Goal: Task Accomplishment & Management: Use online tool/utility

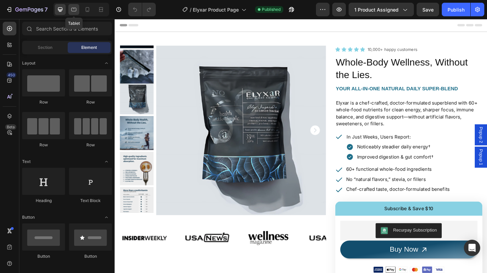
click at [74, 8] on icon at bounding box center [73, 10] width 5 height 4
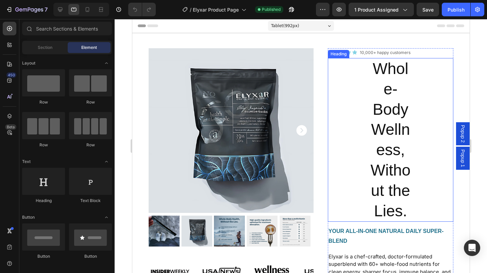
click at [375, 100] on h2 "Whole-Body Wellness, Without the Lies." at bounding box center [390, 140] width 44 height 164
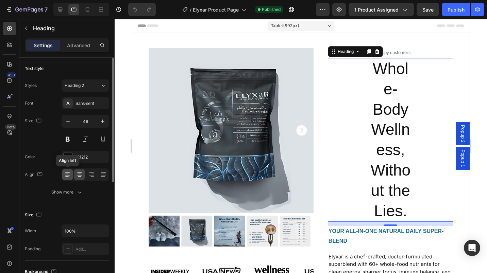
click at [68, 173] on icon at bounding box center [67, 173] width 5 height 1
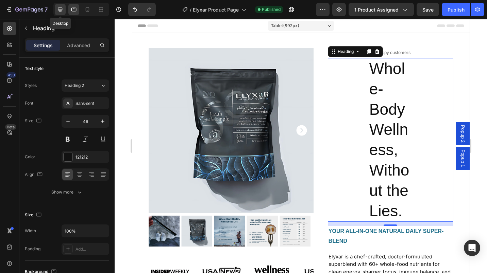
click at [61, 9] on icon at bounding box center [60, 9] width 7 height 7
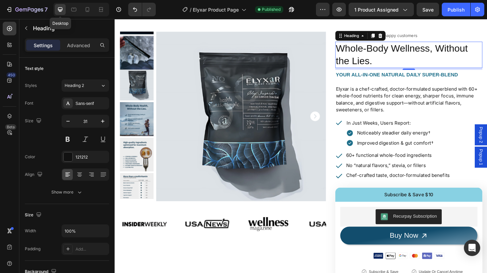
scroll to position [17, 0]
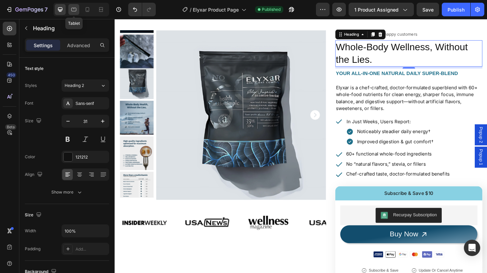
click at [76, 7] on icon at bounding box center [73, 9] width 7 height 7
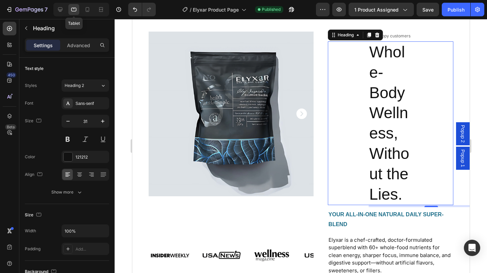
type input "46"
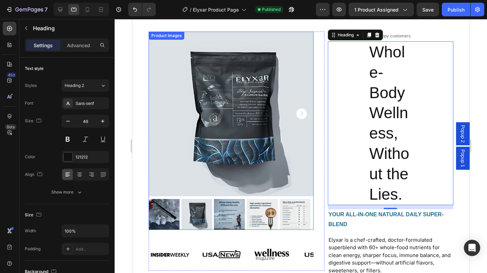
scroll to position [15, 0]
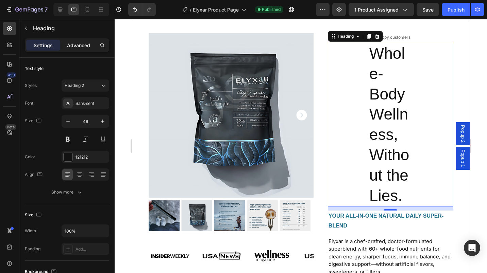
click at [83, 46] on p "Advanced" at bounding box center [78, 45] width 23 height 7
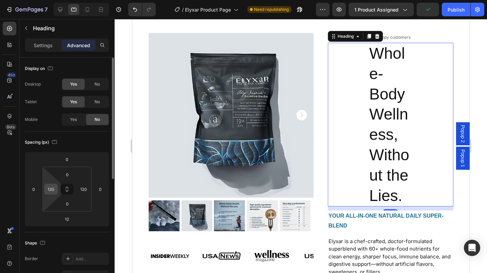
click at [47, 191] on input "120" at bounding box center [51, 189] width 10 height 10
type input "0"
click at [81, 188] on input "120" at bounding box center [84, 189] width 10 height 10
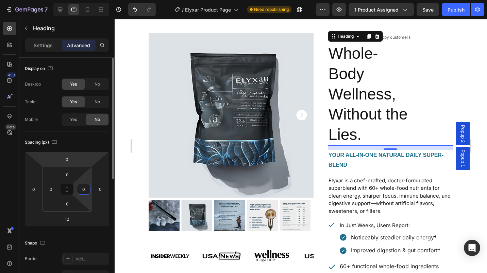
type input "0"
click at [90, 143] on div "Spacing (px)" at bounding box center [67, 142] width 84 height 11
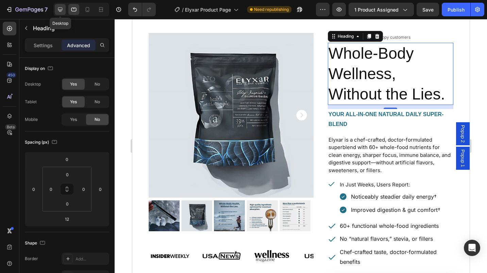
click at [63, 12] on icon at bounding box center [60, 9] width 7 height 7
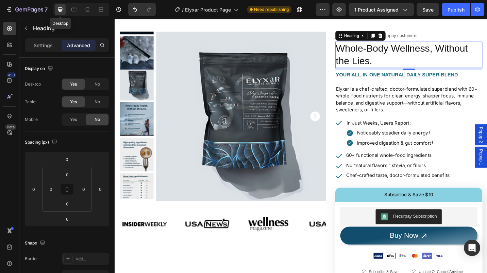
scroll to position [17, 0]
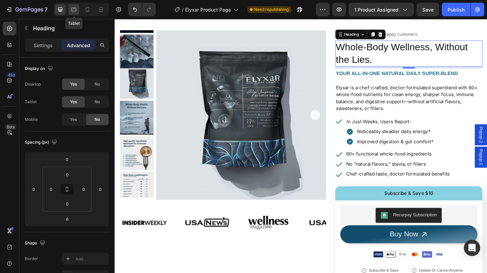
click at [77, 10] on icon at bounding box center [73, 9] width 7 height 7
type input "12"
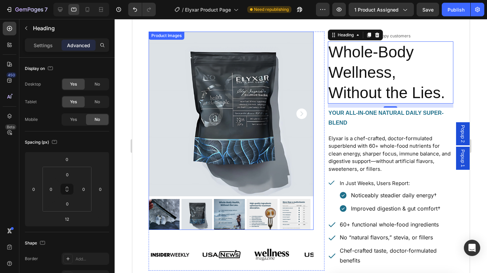
scroll to position [15, 0]
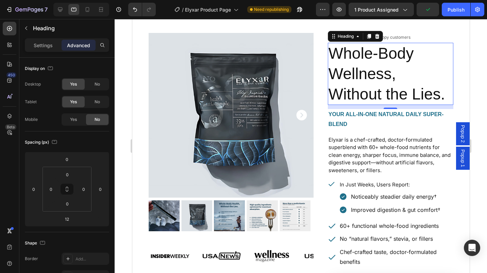
click at [363, 97] on h2 "Whole-Body Wellness, Without the Lies." at bounding box center [389, 74] width 125 height 62
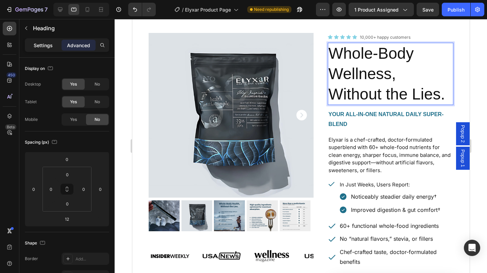
click at [38, 45] on p "Settings" at bounding box center [43, 45] width 19 height 7
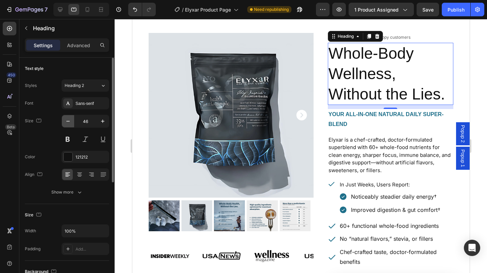
click at [68, 123] on icon "button" at bounding box center [68, 121] width 7 height 7
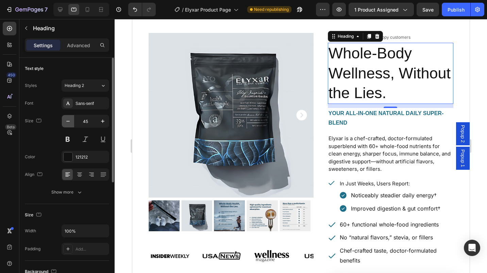
click at [68, 123] on icon "button" at bounding box center [68, 121] width 7 height 7
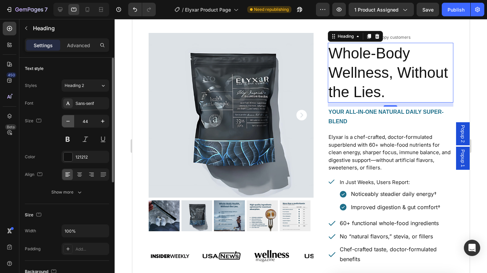
click at [68, 123] on icon "button" at bounding box center [68, 121] width 7 height 7
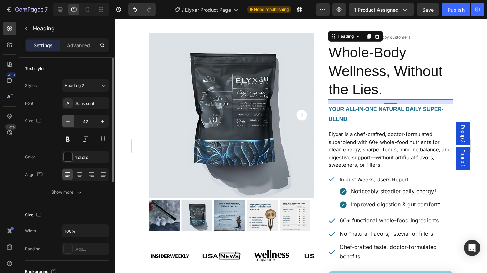
click at [68, 123] on icon "button" at bounding box center [68, 121] width 7 height 7
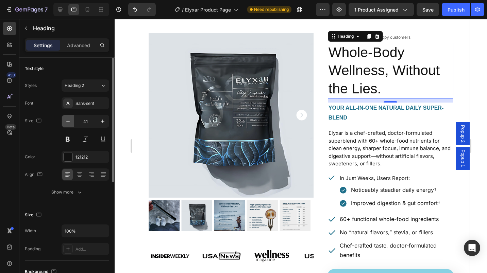
click at [68, 123] on icon "button" at bounding box center [68, 121] width 7 height 7
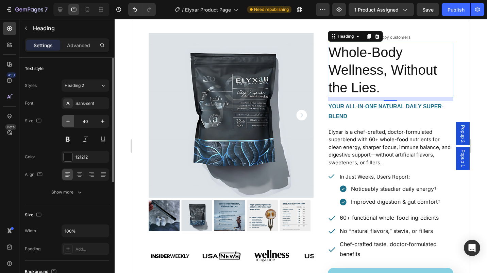
click at [68, 123] on icon "button" at bounding box center [68, 121] width 7 height 7
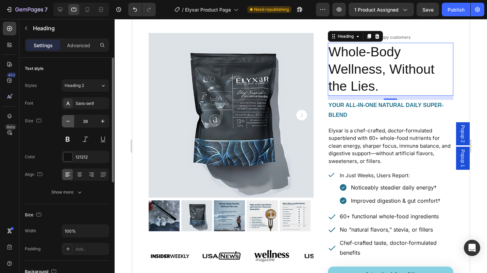
click at [68, 123] on icon "button" at bounding box center [68, 121] width 7 height 7
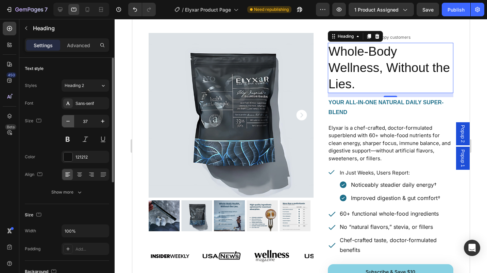
click at [68, 123] on icon "button" at bounding box center [68, 121] width 7 height 7
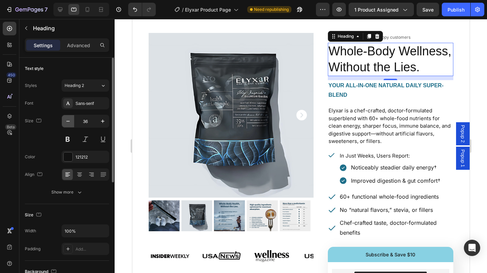
click at [68, 123] on icon "button" at bounding box center [68, 121] width 7 height 7
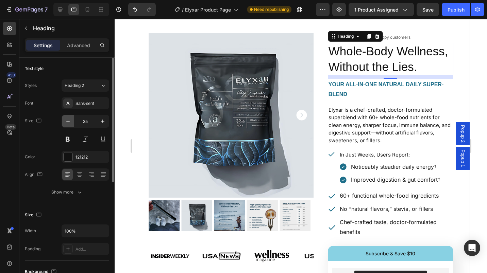
click at [68, 123] on icon "button" at bounding box center [68, 121] width 7 height 7
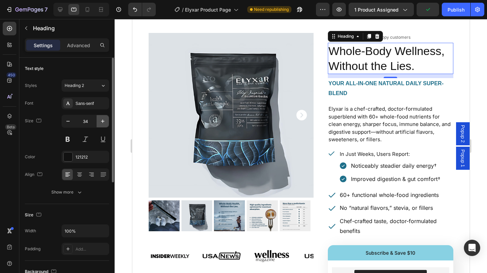
click at [103, 123] on icon "button" at bounding box center [102, 121] width 7 height 7
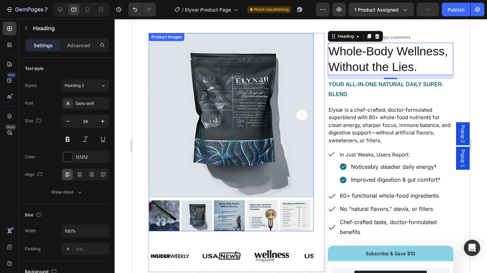
type input "35"
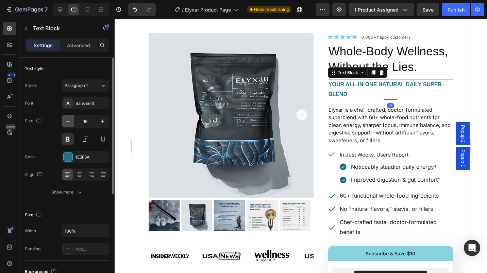
click at [67, 122] on icon "button" at bounding box center [68, 121] width 7 height 7
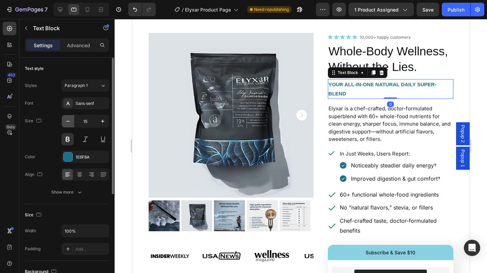
click at [67, 122] on icon "button" at bounding box center [68, 121] width 7 height 7
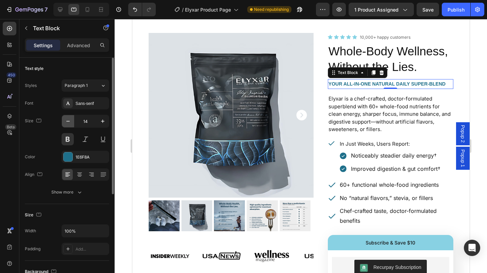
click at [67, 122] on icon "button" at bounding box center [68, 121] width 7 height 7
type input "13"
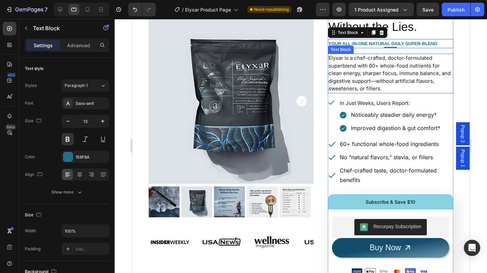
scroll to position [0, 0]
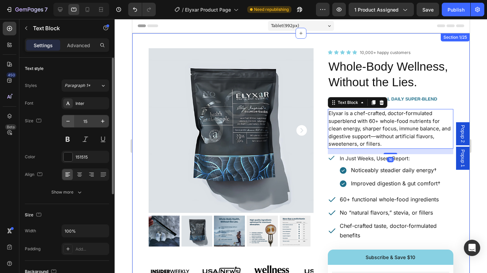
click at [69, 123] on icon "button" at bounding box center [68, 121] width 7 height 7
type input "14"
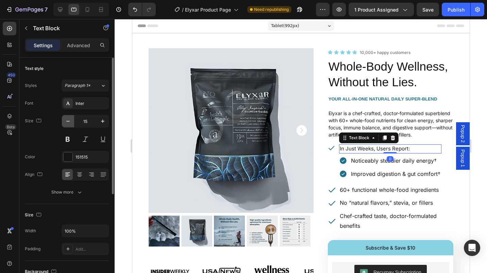
click at [65, 122] on icon "button" at bounding box center [68, 121] width 7 height 7
type input "14"
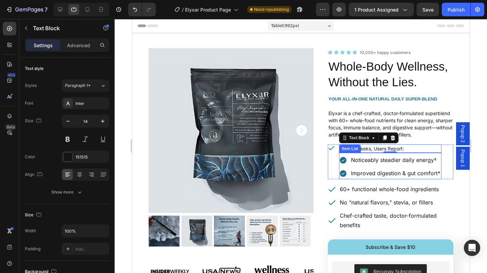
click at [361, 165] on p "Noticeably steadier daily energy†" at bounding box center [395, 160] width 89 height 10
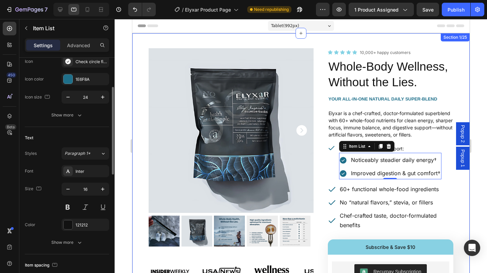
scroll to position [79, 0]
click at [71, 194] on button "button" at bounding box center [68, 189] width 12 height 12
type input "15"
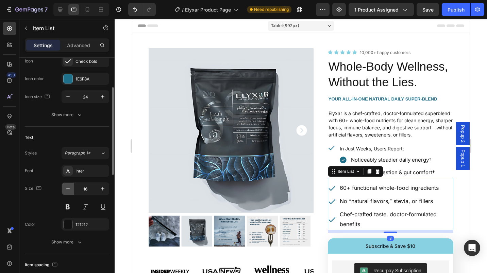
click at [69, 189] on icon "button" at bounding box center [68, 189] width 7 height 7
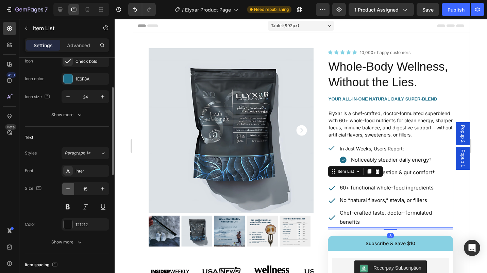
type input "14"
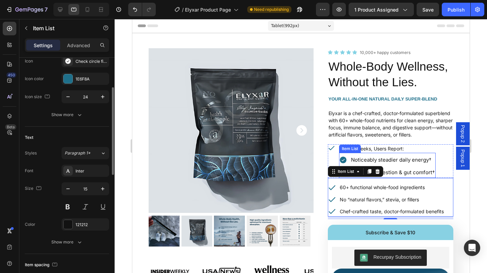
click at [373, 165] on p "Noticeably steadier daily energy†" at bounding box center [393, 159] width 84 height 9
click at [102, 187] on icon "button" at bounding box center [102, 188] width 3 height 3
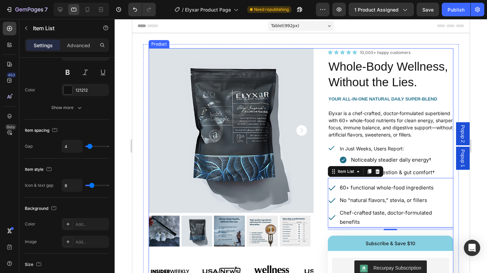
scroll to position [86, 0]
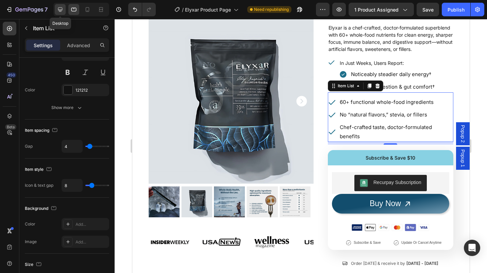
click at [58, 8] on icon at bounding box center [60, 9] width 7 height 7
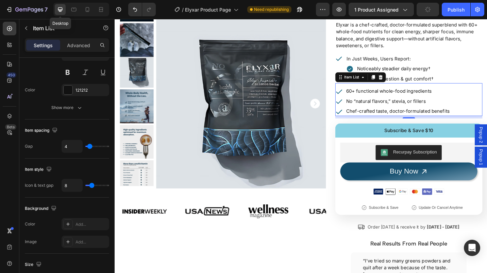
scroll to position [133, 0]
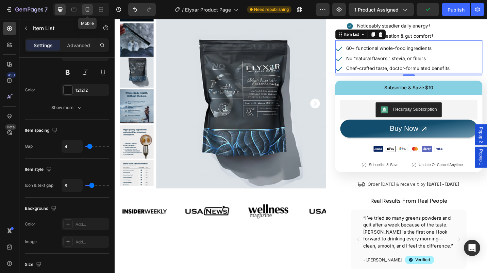
click at [87, 9] on icon at bounding box center [87, 9] width 7 height 7
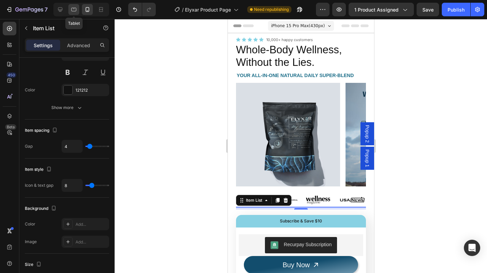
click at [71, 12] on icon at bounding box center [73, 9] width 7 height 7
type input "15"
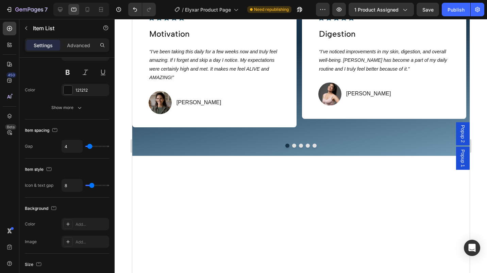
scroll to position [698, 0]
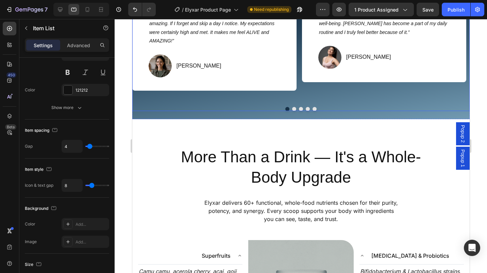
click at [298, 102] on div "Icon Icon Icon Icon Icon Icon List Hoz Motivation Text Block “I’ve been taking …" at bounding box center [300, 31] width 337 height 141
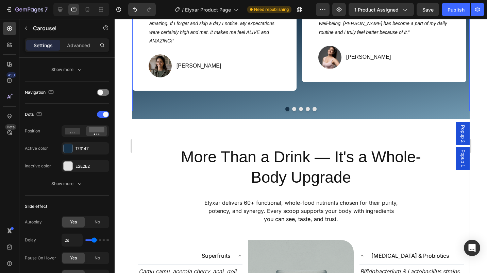
scroll to position [0, 0]
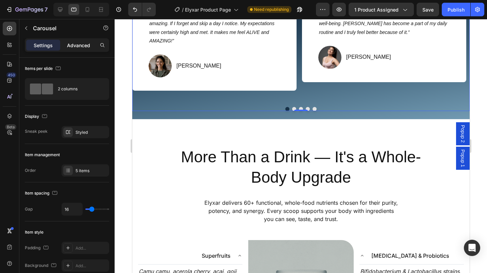
click at [77, 45] on p "Advanced" at bounding box center [78, 45] width 23 height 7
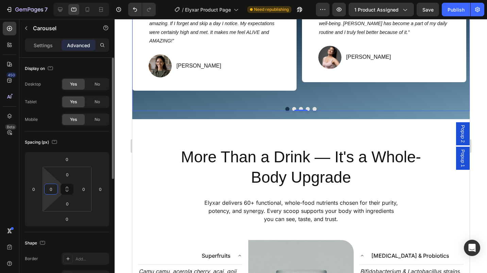
click at [49, 189] on input "0" at bounding box center [51, 189] width 10 height 10
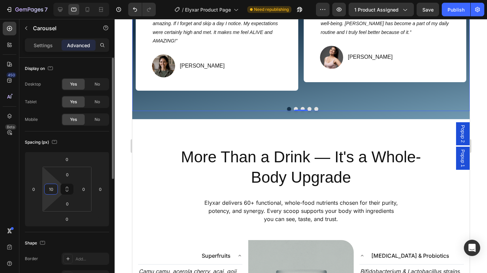
type input "1"
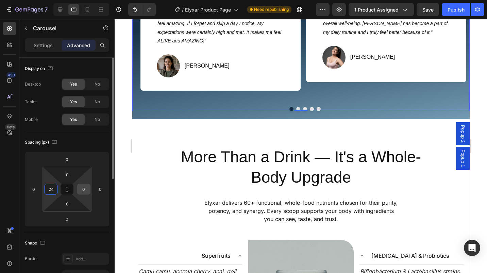
type input "24"
click at [82, 190] on input "0" at bounding box center [84, 189] width 10 height 10
type input "240"
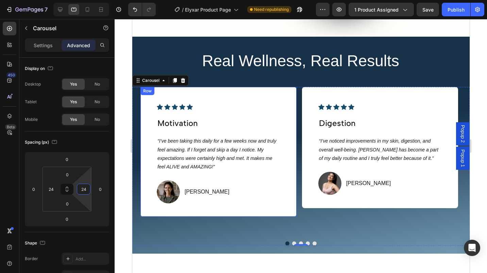
scroll to position [719, 0]
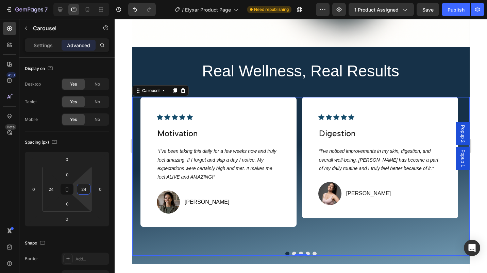
type input "24"
click at [298, 133] on div "Icon Icon Icon Icon Icon Icon List Hoz Motivation Text Block “I’ve been taking …" at bounding box center [300, 171] width 321 height 149
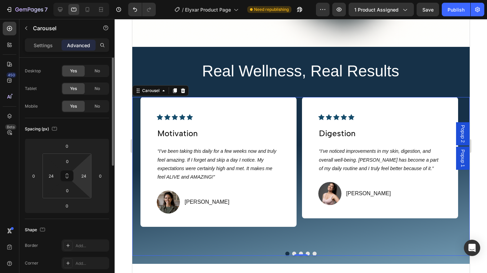
scroll to position [0, 0]
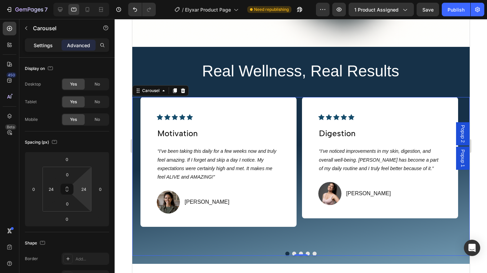
click at [39, 43] on p "Settings" at bounding box center [43, 45] width 19 height 7
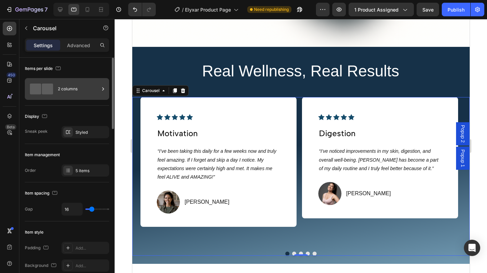
click at [95, 92] on div "2 columns" at bounding box center [78, 89] width 41 height 16
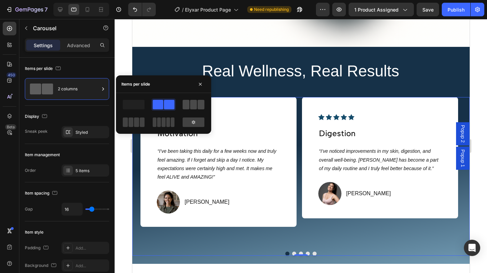
click at [188, 108] on span at bounding box center [186, 105] width 7 height 10
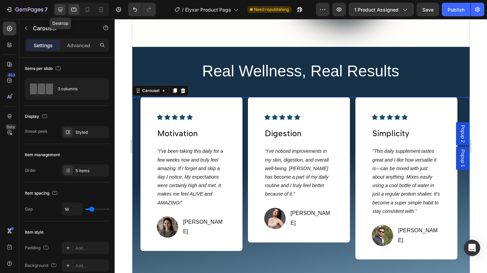
click at [62, 7] on icon at bounding box center [60, 9] width 7 height 7
type input "1200"
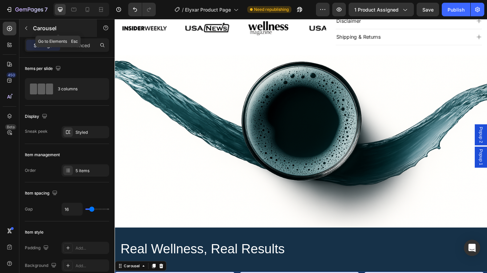
scroll to position [419, 0]
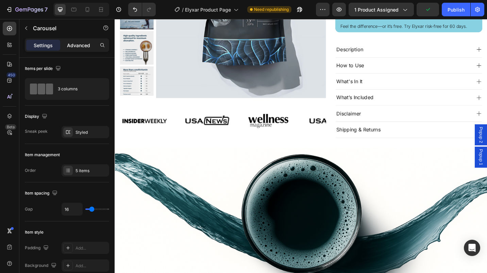
click at [75, 44] on p "Advanced" at bounding box center [78, 45] width 23 height 7
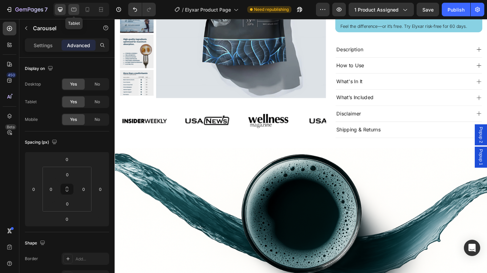
click at [77, 8] on icon at bounding box center [73, 9] width 7 height 7
type input "24"
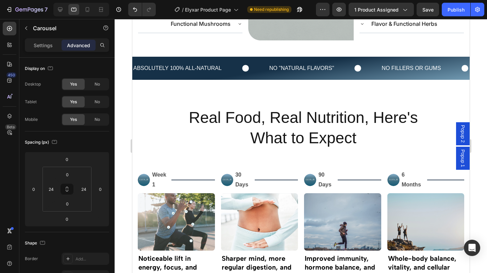
scroll to position [1233, 0]
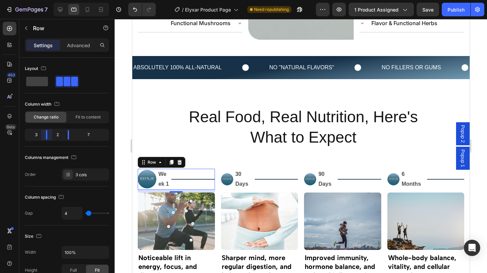
click at [45, 0] on body "7 Version history / Elyxar Product Page Need republishing Preview 1 product ass…" at bounding box center [243, 0] width 487 height 0
drag, startPoint x: 45, startPoint y: 137, endPoint x: 41, endPoint y: 137, distance: 4.1
click at [41, 0] on body "7 Version history / Elyxar Product Page Need republishing Preview 1 product ass…" at bounding box center [243, 0] width 487 height 0
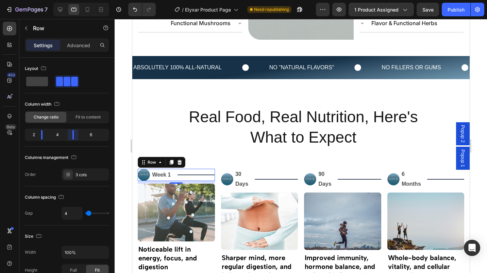
click at [69, 0] on body "7 Version history / Elyxar Product Page Need republishing Preview 1 product ass…" at bounding box center [243, 0] width 487 height 0
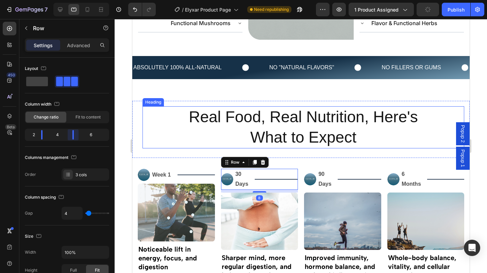
click at [70, 0] on body "7 Version history / Elyxar Product Page Need republishing Preview 1 product ass…" at bounding box center [243, 0] width 487 height 0
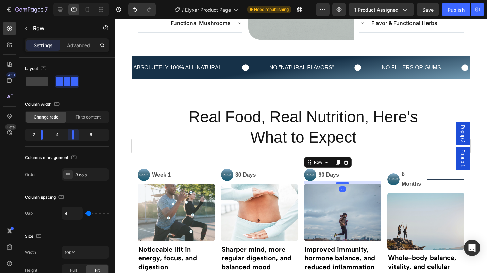
click at [69, 0] on body "7 Version history / Elyxar Product Page Need republishing Preview 1 product ass…" at bounding box center [243, 0] width 487 height 0
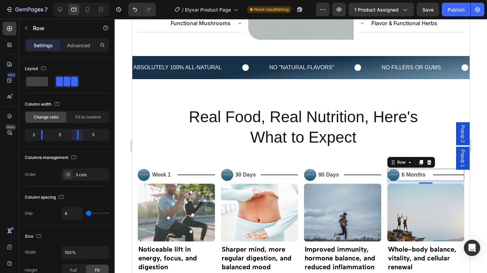
click at [72, 0] on body "7 Version history / Elyxar Product Page Need republishing Preview 1 product ass…" at bounding box center [243, 0] width 487 height 0
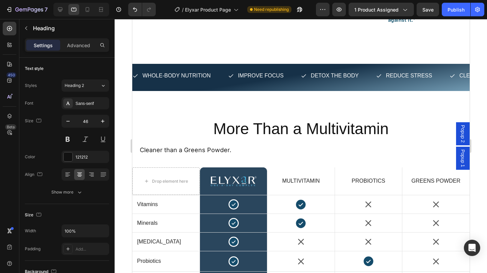
scroll to position [1681, 0]
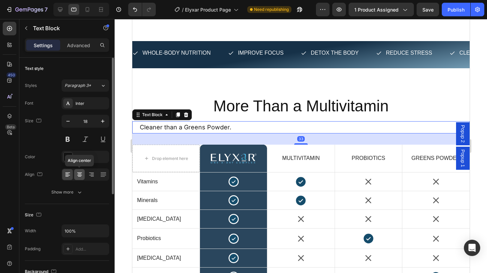
click at [81, 176] on icon at bounding box center [79, 174] width 7 height 7
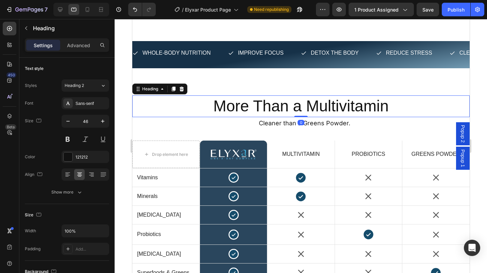
drag, startPoint x: 298, startPoint y: 119, endPoint x: 287, endPoint y: 117, distance: 10.7
click at [297, 116] on div at bounding box center [301, 116] width 14 height 1
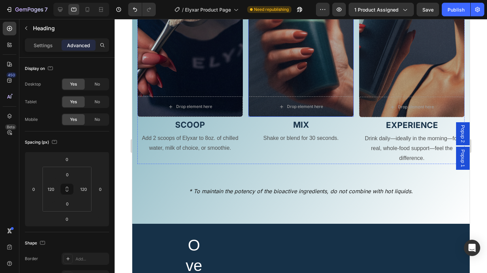
scroll to position [2203, 0]
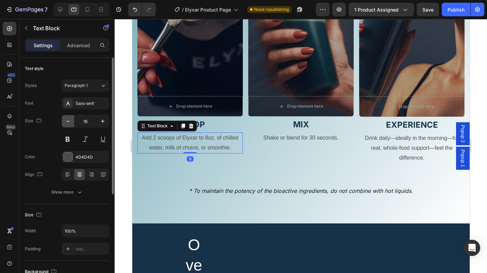
click at [67, 122] on icon "button" at bounding box center [68, 121] width 7 height 7
type input "14"
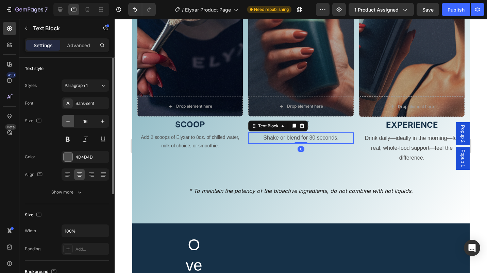
click at [70, 123] on icon "button" at bounding box center [68, 121] width 7 height 7
type input "14"
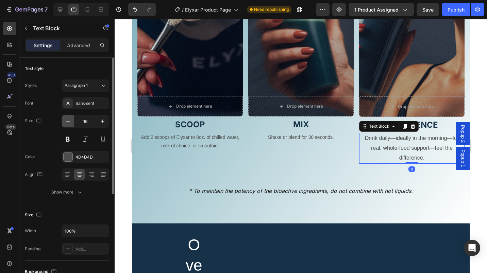
click at [66, 125] on button "button" at bounding box center [68, 121] width 12 height 12
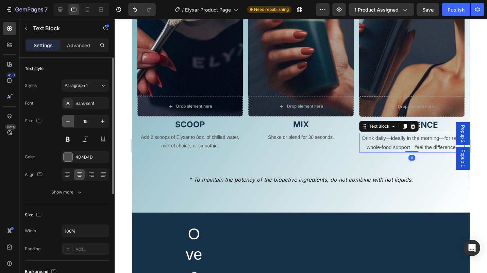
type input "14"
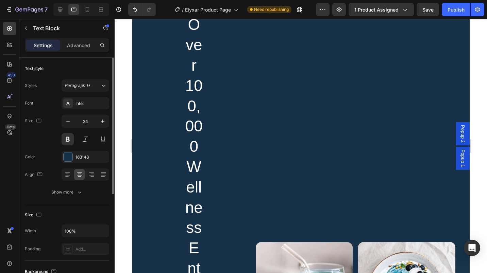
scroll to position [2412, 0]
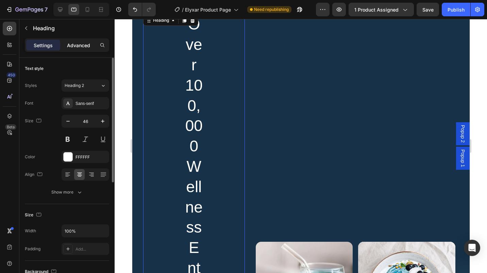
click at [76, 48] on p "Advanced" at bounding box center [78, 45] width 23 height 7
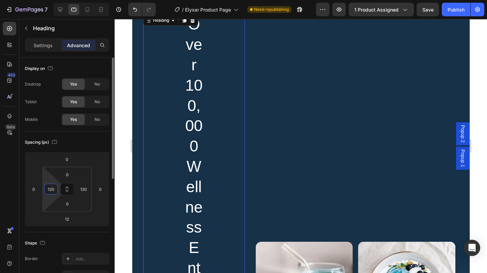
click at [56, 188] on input "120" at bounding box center [51, 189] width 10 height 10
type input "0"
click at [80, 190] on input "120" at bounding box center [84, 189] width 10 height 10
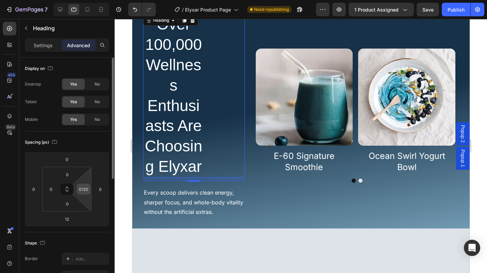
click at [89, 189] on div "0120" at bounding box center [84, 189] width 14 height 11
click at [88, 189] on input "0120" at bounding box center [84, 189] width 10 height 10
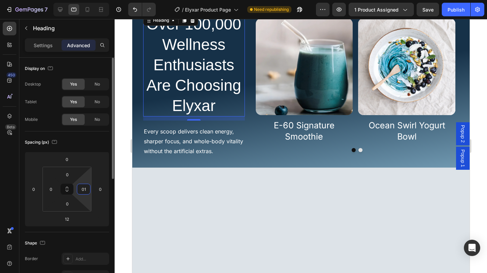
type input "0"
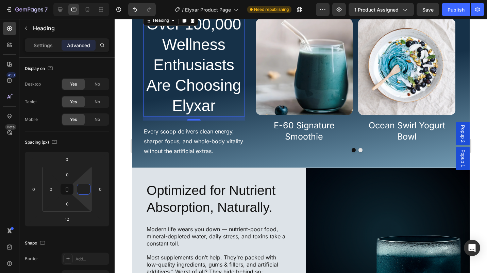
scroll to position [2333, 0]
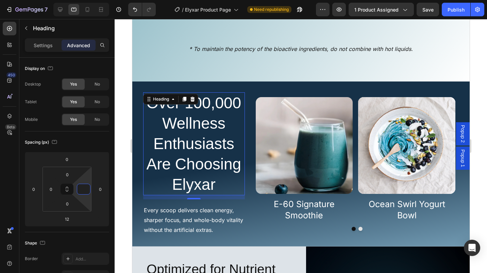
click at [161, 148] on h2 "Over 100,000 Wellness Enthusiasts Are Choosing Elyxar" at bounding box center [193, 143] width 101 height 103
type input "0"
click at [43, 47] on p "Settings" at bounding box center [43, 45] width 19 height 7
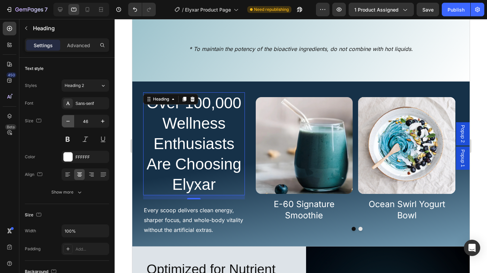
click at [68, 124] on icon "button" at bounding box center [68, 121] width 7 height 7
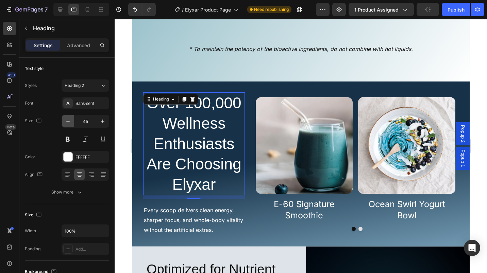
click at [68, 124] on icon "button" at bounding box center [68, 121] width 7 height 7
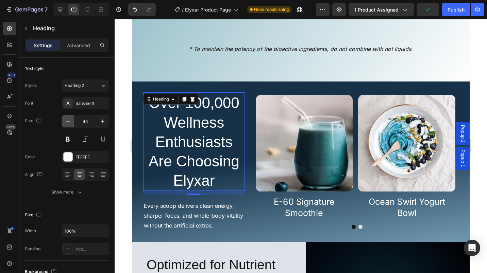
click at [68, 124] on icon "button" at bounding box center [68, 121] width 7 height 7
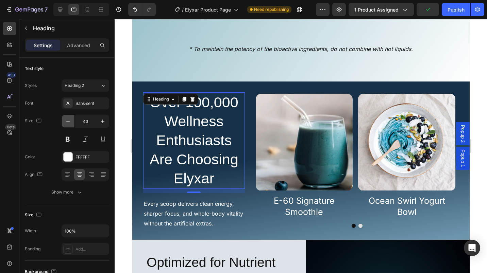
click at [68, 124] on icon "button" at bounding box center [68, 121] width 7 height 7
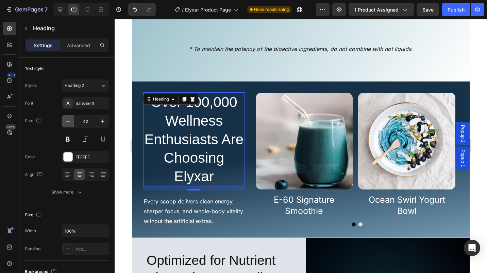
click at [68, 124] on icon "button" at bounding box center [68, 121] width 7 height 7
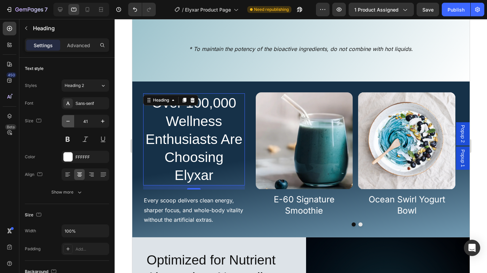
click at [68, 124] on icon "button" at bounding box center [68, 121] width 7 height 7
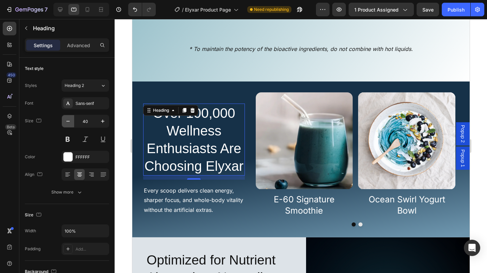
click at [68, 124] on icon "button" at bounding box center [68, 121] width 7 height 7
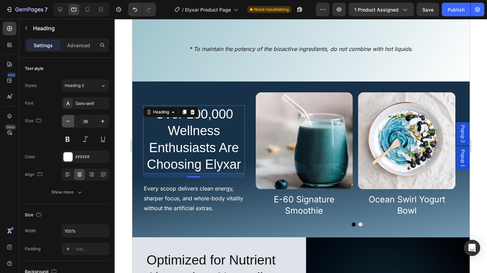
click at [68, 124] on icon "button" at bounding box center [68, 121] width 7 height 7
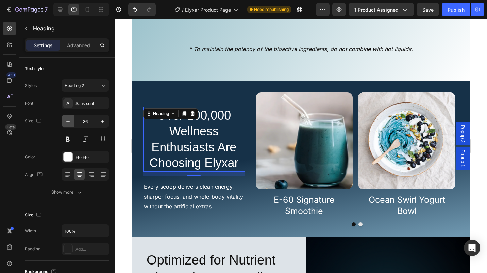
click at [68, 124] on icon "button" at bounding box center [68, 121] width 7 height 7
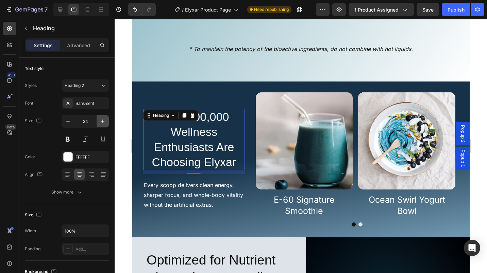
click at [101, 123] on icon "button" at bounding box center [102, 121] width 7 height 7
type input "35"
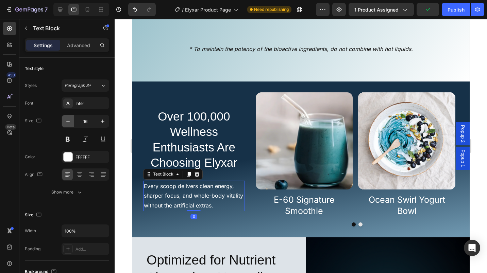
click at [69, 122] on icon "button" at bounding box center [68, 121] width 7 height 7
type input "14"
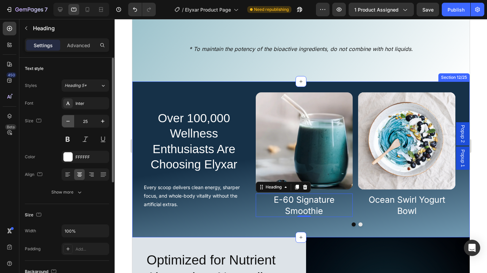
click at [71, 125] on button "button" at bounding box center [68, 121] width 12 height 12
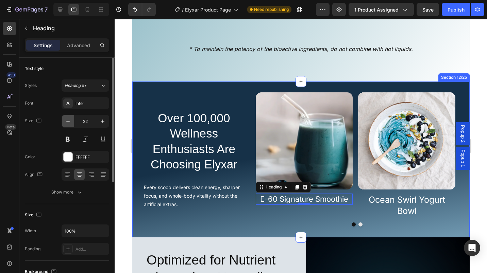
click at [71, 125] on button "button" at bounding box center [68, 121] width 12 height 12
type input "21"
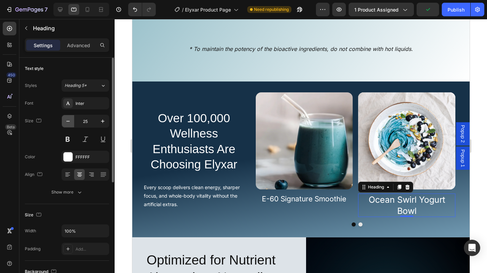
click at [69, 122] on icon "button" at bounding box center [68, 121] width 7 height 7
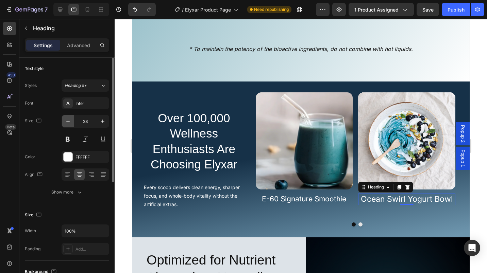
click at [69, 122] on icon "button" at bounding box center [68, 121] width 7 height 7
type input "20"
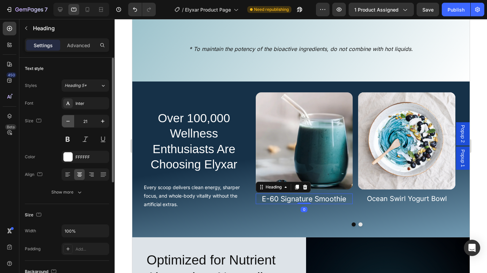
click at [71, 124] on icon "button" at bounding box center [68, 121] width 7 height 7
type input "20"
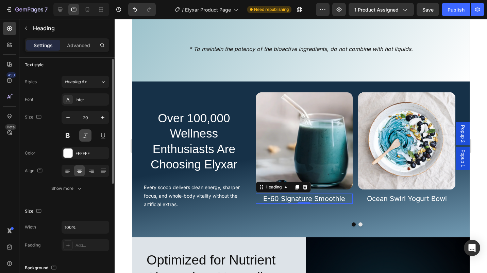
scroll to position [0, 0]
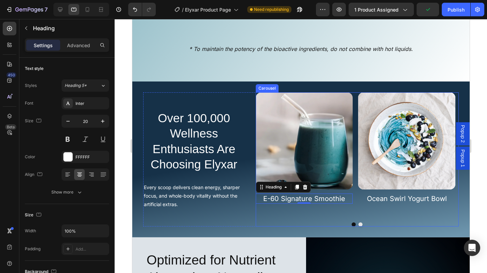
click at [353, 187] on div "Image E-60 Signature Smoothie Heading 0 Image Ocean Swirl Yogurt Bowl Heading I…" at bounding box center [356, 154] width 203 height 125
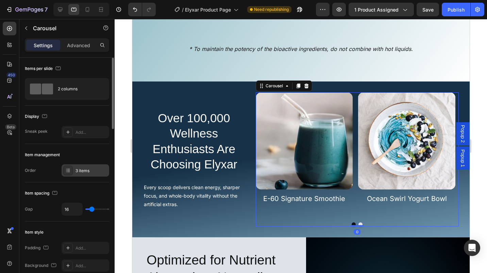
click at [92, 173] on div "3 items" at bounding box center [91, 171] width 32 height 6
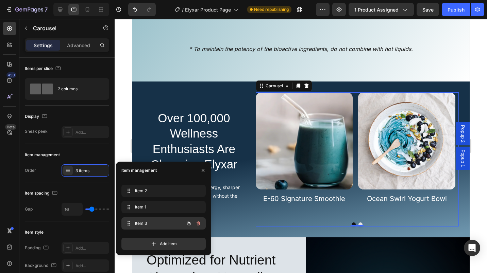
click at [150, 224] on span "Item 3" at bounding box center [154, 224] width 38 height 6
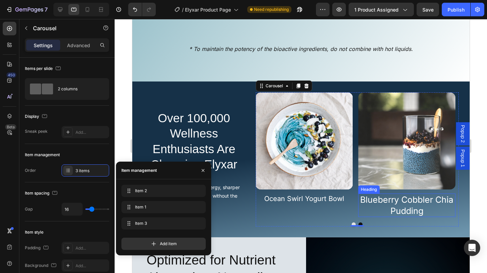
click at [369, 202] on link "Blueberry Cobbler Chia Pudding" at bounding box center [406, 205] width 93 height 21
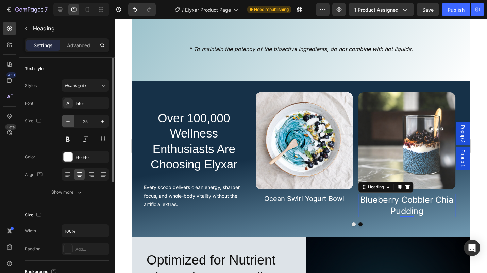
click at [70, 123] on icon "button" at bounding box center [68, 121] width 7 height 7
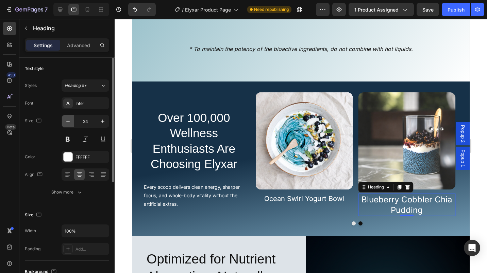
click at [70, 123] on icon "button" at bounding box center [68, 121] width 7 height 7
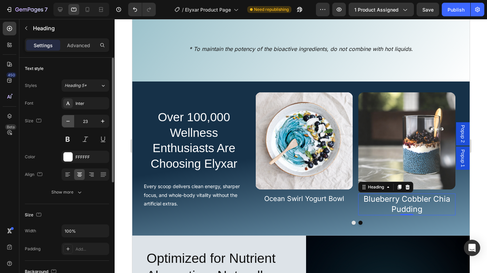
click at [70, 123] on icon "button" at bounding box center [68, 121] width 7 height 7
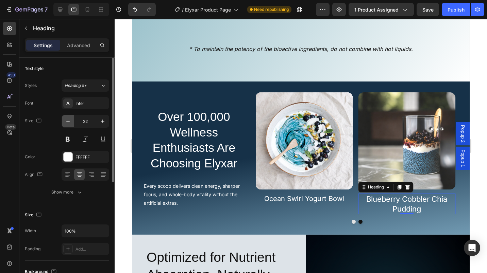
click at [70, 123] on icon "button" at bounding box center [68, 121] width 7 height 7
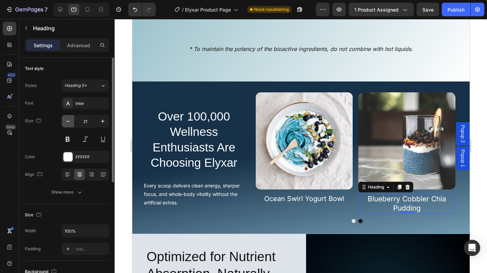
click at [70, 123] on icon "button" at bounding box center [68, 121] width 7 height 7
type input "20"
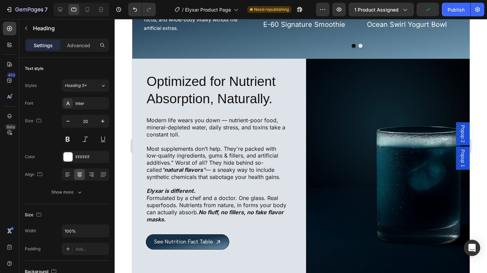
scroll to position [2507, 0]
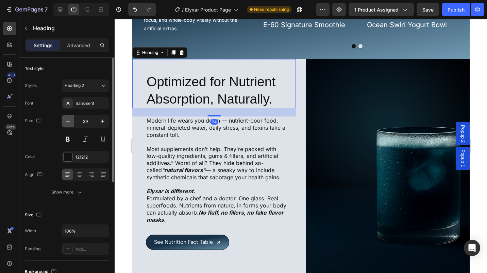
click at [68, 121] on icon "button" at bounding box center [67, 121] width 3 height 1
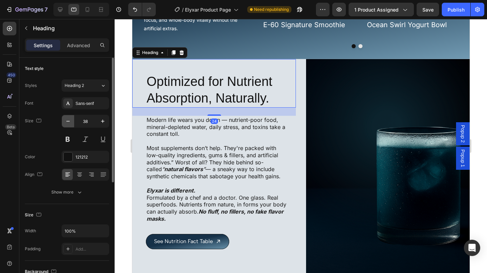
click at [68, 121] on icon "button" at bounding box center [67, 121] width 3 height 1
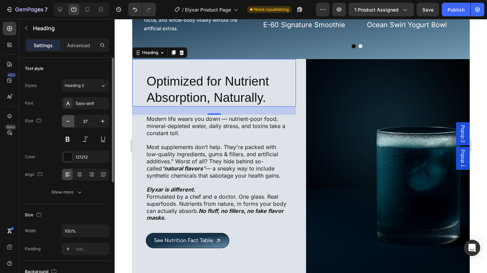
click at [68, 121] on icon "button" at bounding box center [67, 121] width 3 height 1
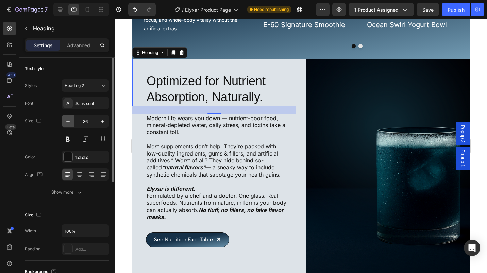
type input "35"
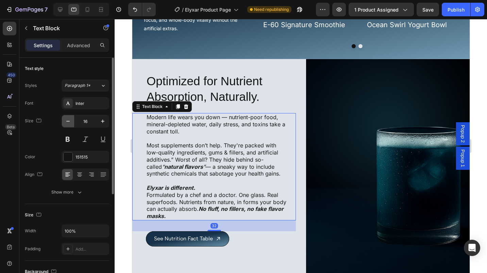
click at [65, 123] on icon "button" at bounding box center [68, 121] width 7 height 7
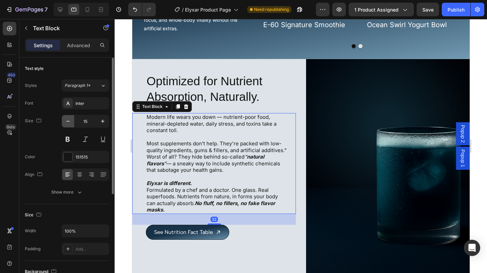
type input "14"
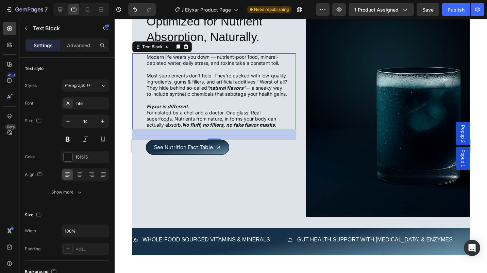
scroll to position [2566, 0]
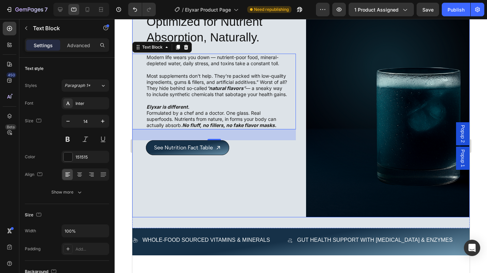
click at [299, 209] on div "Optimized for Nutrient Absorption, Naturally. Heading Modern life wears you dow…" at bounding box center [300, 109] width 337 height 218
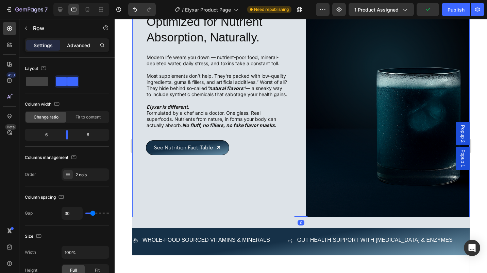
click at [82, 45] on p "Advanced" at bounding box center [78, 45] width 23 height 7
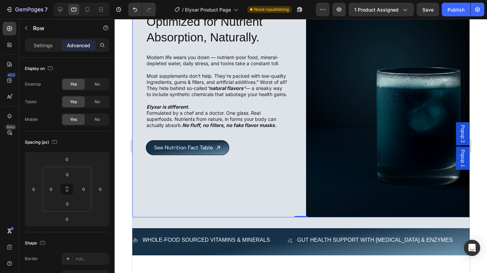
click at [302, 212] on div "Optimized for Nutrient Absorption, Naturally. Heading Modern life wears you dow…" at bounding box center [300, 109] width 337 height 218
click at [320, 198] on img at bounding box center [388, 109] width 164 height 218
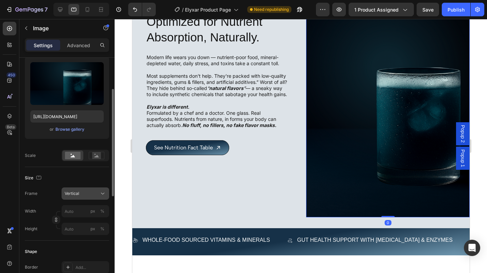
scroll to position [70, 0]
click at [100, 197] on button "Vertical" at bounding box center [86, 193] width 48 height 12
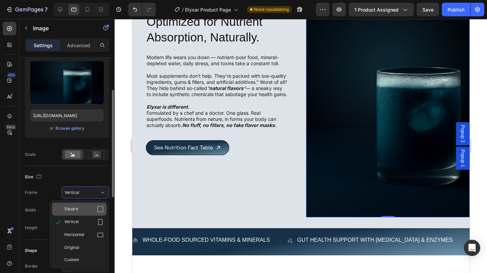
click at [83, 212] on div "Square" at bounding box center [83, 209] width 39 height 7
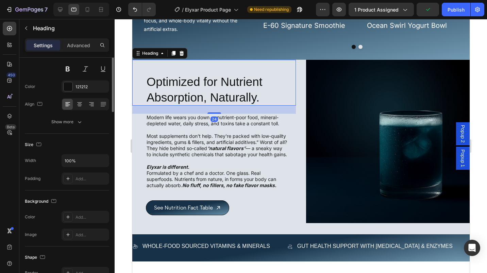
scroll to position [0, 0]
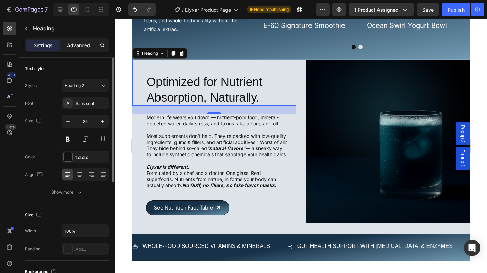
click at [83, 46] on p "Advanced" at bounding box center [78, 45] width 23 height 7
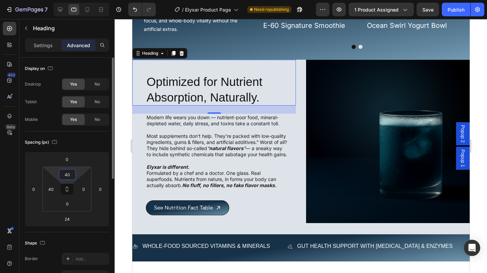
click at [66, 179] on input "40" at bounding box center [68, 175] width 14 height 10
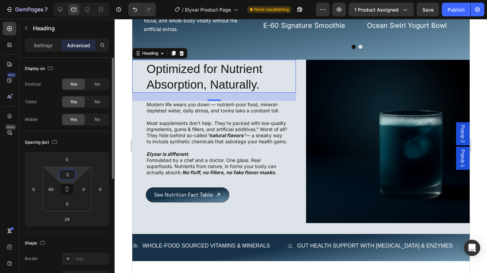
type input "24"
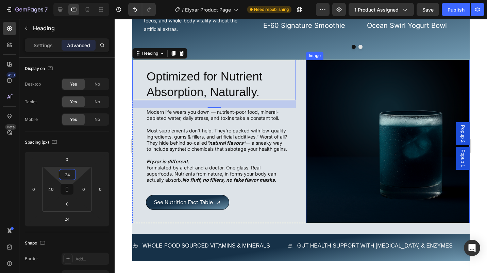
click at [329, 193] on img at bounding box center [388, 142] width 164 height 164
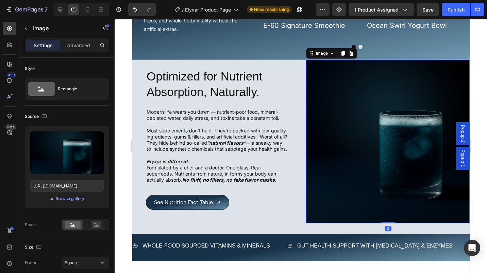
click at [350, 208] on img at bounding box center [388, 142] width 164 height 164
click at [381, 217] on div "Image 0" at bounding box center [388, 142] width 164 height 164
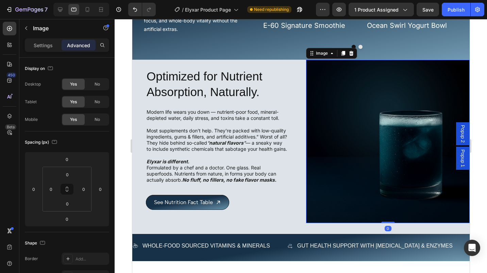
click at [317, 213] on img at bounding box center [388, 142] width 164 height 164
click at [35, 43] on p "Settings" at bounding box center [43, 45] width 19 height 7
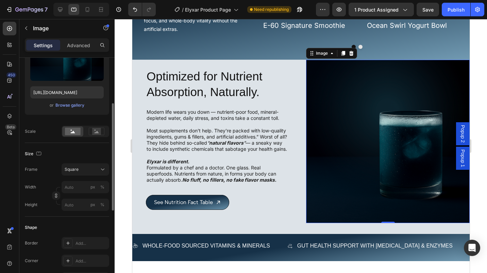
scroll to position [97, 0]
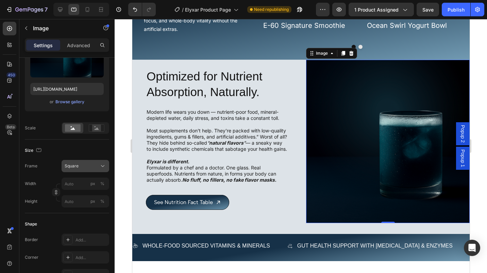
click at [101, 167] on icon at bounding box center [102, 166] width 7 height 7
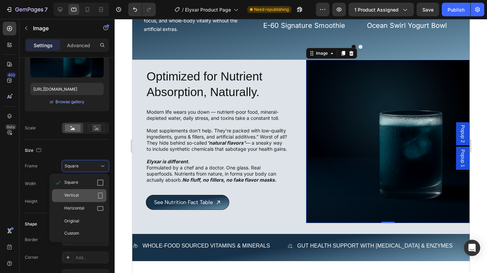
click at [82, 194] on div "Vertical" at bounding box center [83, 195] width 39 height 7
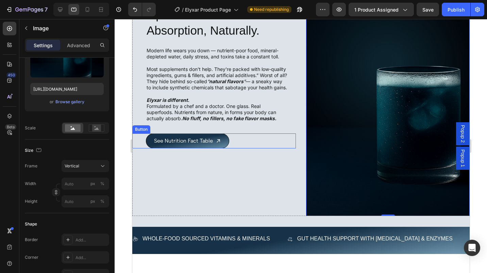
scroll to position [2564, 0]
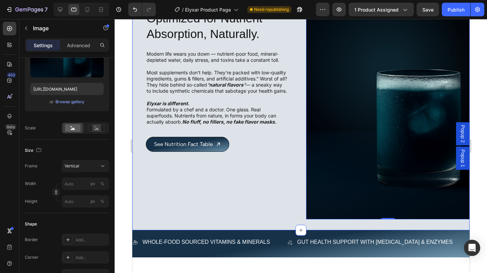
click at [229, 222] on div "Optimized for Nutrient Absorption, Naturally. Heading Modern life wears you dow…" at bounding box center [300, 116] width 337 height 229
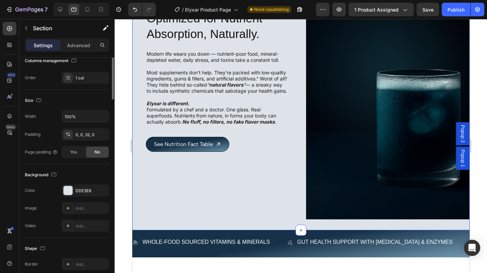
scroll to position [0, 0]
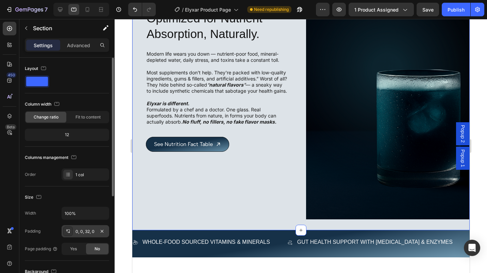
click at [85, 230] on div "0, 0, 32, 0" at bounding box center [85, 232] width 20 height 6
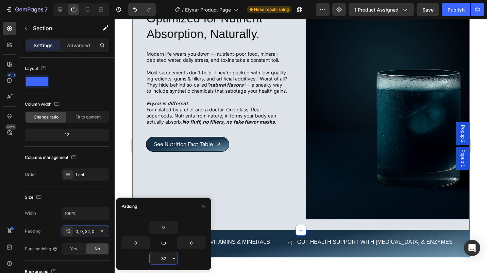
click at [160, 258] on input "32" at bounding box center [164, 259] width 28 height 12
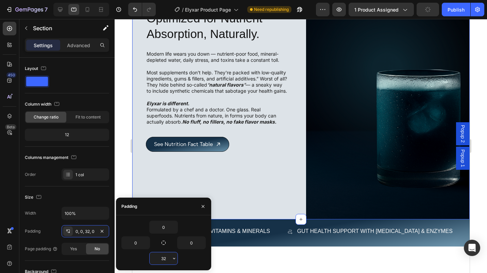
type input "0"
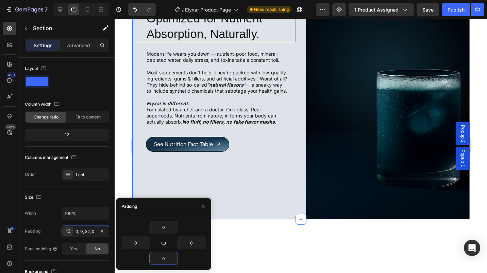
scroll to position [2469, 0]
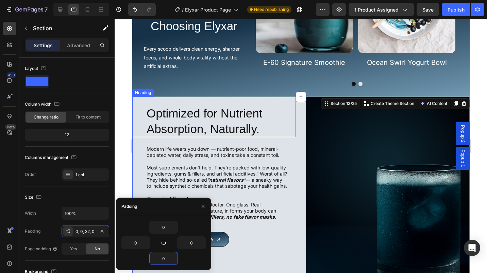
click at [251, 115] on h2 "Optimized for Nutrient Absorption, Naturally." at bounding box center [221, 121] width 150 height 32
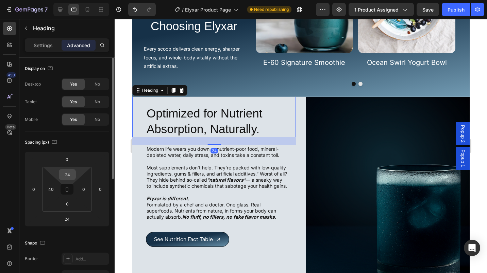
click at [64, 175] on input "24" at bounding box center [68, 175] width 14 height 10
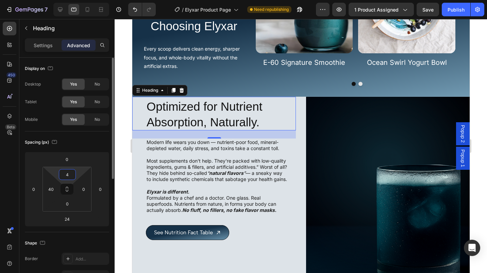
type input "40"
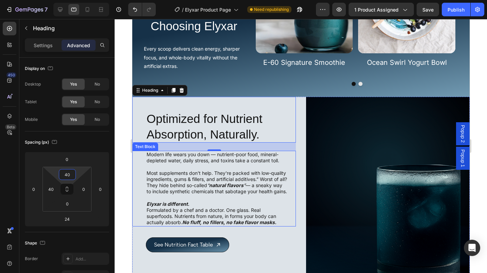
click at [311, 189] on img at bounding box center [388, 206] width 164 height 218
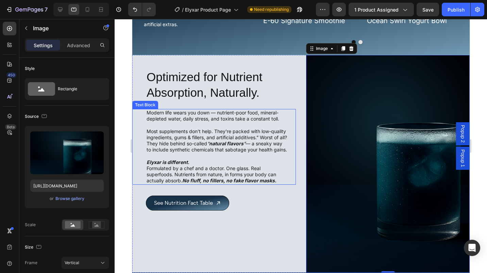
scroll to position [2509, 0]
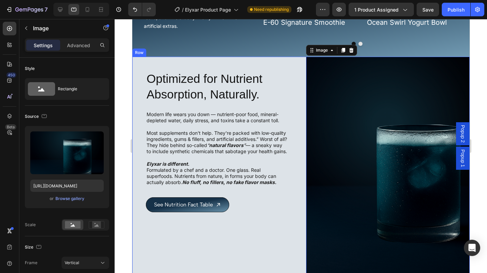
click at [138, 106] on div "Optimized for Nutrient Absorption, Naturally. Heading Modern life wears you dow…" at bounding box center [214, 166] width 164 height 218
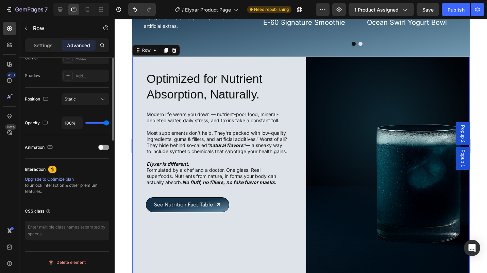
scroll to position [117, 0]
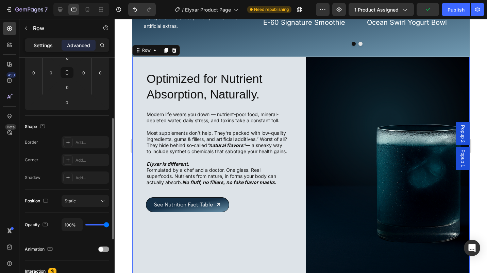
click at [42, 48] on p "Settings" at bounding box center [43, 45] width 19 height 7
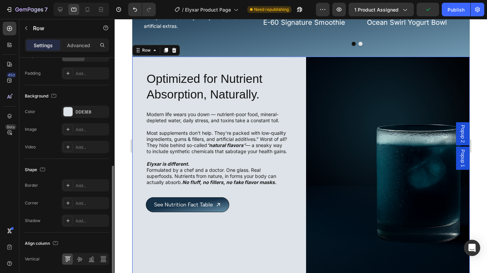
scroll to position [240, 0]
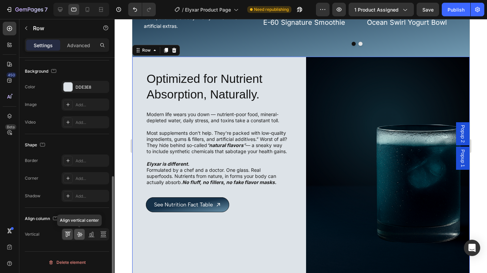
click at [79, 234] on icon at bounding box center [79, 235] width 5 height 5
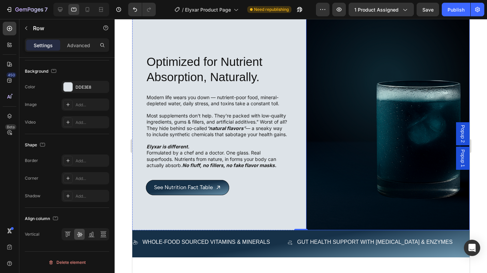
scroll to position [2527, 0]
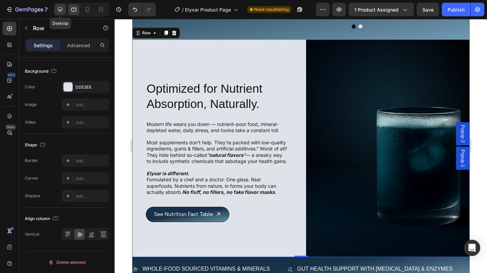
click at [60, 6] on icon at bounding box center [60, 9] width 7 height 7
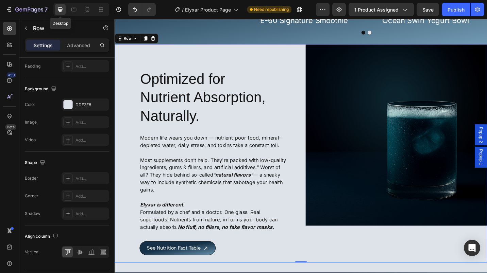
scroll to position [2531, 0]
